Goal: Check status: Check status

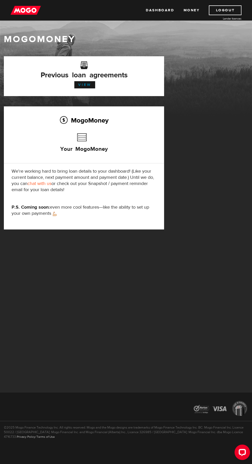
click at [91, 85] on link "View" at bounding box center [84, 84] width 21 height 7
click at [164, 7] on link "Dashboard" at bounding box center [160, 10] width 28 height 10
click at [92, 85] on link "View" at bounding box center [84, 84] width 21 height 7
click at [138, 93] on div "Previous loan agreements View" at bounding box center [84, 76] width 160 height 40
click at [84, 84] on link "View" at bounding box center [84, 84] width 21 height 7
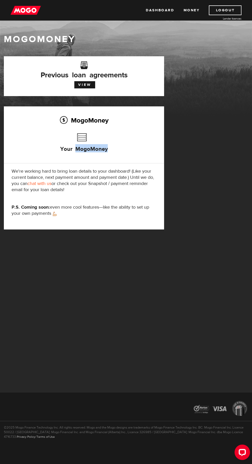
click at [231, 195] on div "MogoMoney Your MogoMoney application Expired Your MogoMoney credit decision has…" at bounding box center [126, 147] width 252 height 183
click at [216, 202] on div "MogoMoney Your MogoMoney application Expired Your MogoMoney credit decision has…" at bounding box center [126, 147] width 252 height 183
click at [110, 125] on h2 "MogoMoney" at bounding box center [84, 120] width 145 height 11
click at [94, 85] on link "View" at bounding box center [84, 84] width 21 height 7
